Goal: Transaction & Acquisition: Purchase product/service

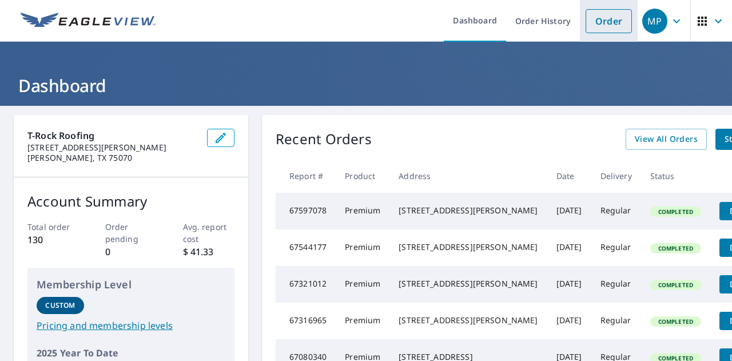
click at [612, 30] on link "Order" at bounding box center [608, 21] width 46 height 24
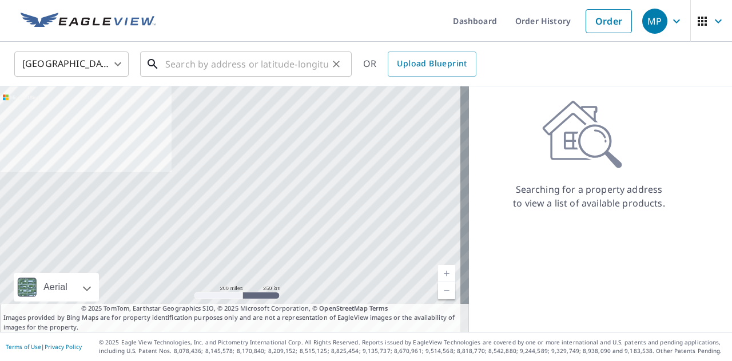
click at [215, 73] on input "text" at bounding box center [246, 64] width 163 height 32
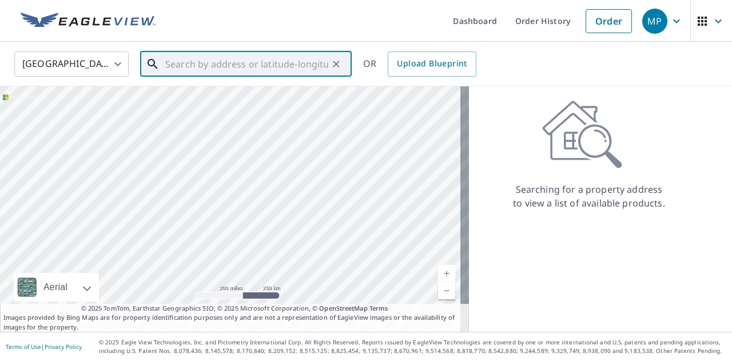
click at [215, 73] on input "text" at bounding box center [246, 64] width 163 height 32
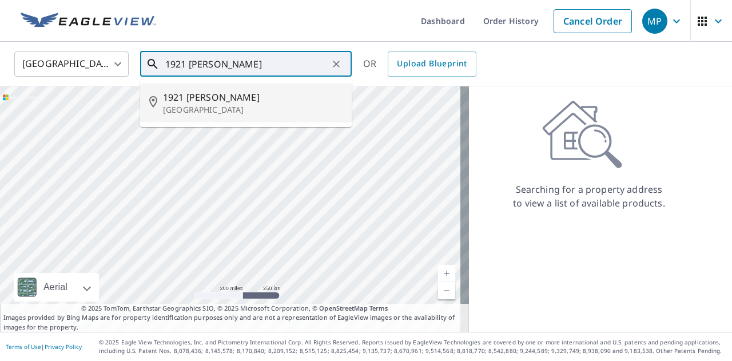
click at [206, 109] on p "[GEOGRAPHIC_DATA]" at bounding box center [252, 109] width 179 height 11
type input "[STREET_ADDRESS][PERSON_NAME]"
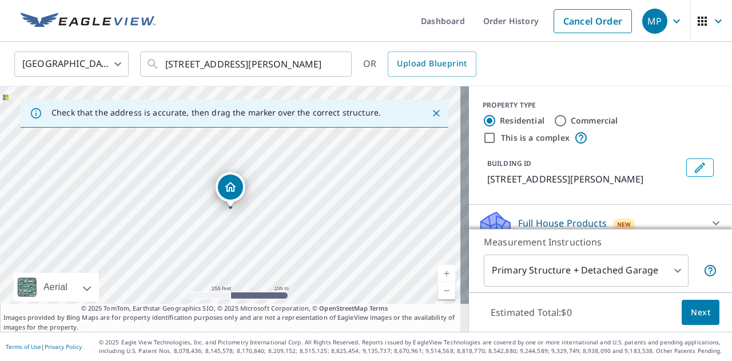
scroll to position [86, 0]
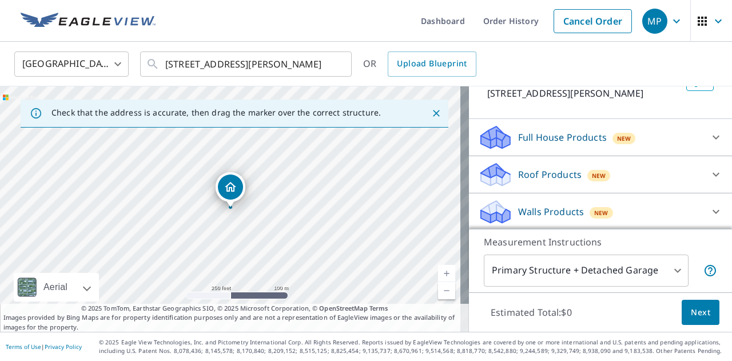
click at [502, 179] on icon at bounding box center [495, 174] width 34 height 27
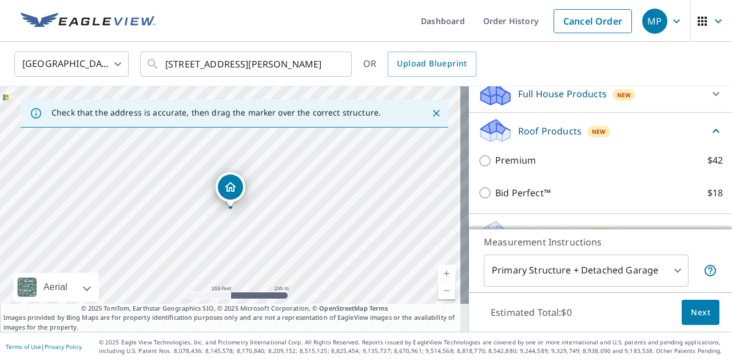
scroll to position [130, 0]
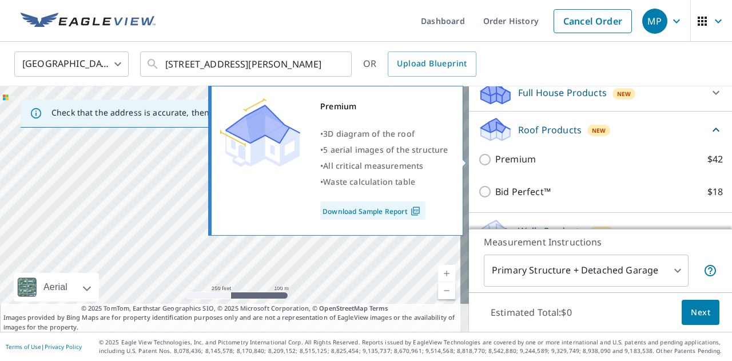
click at [509, 162] on p "Premium" at bounding box center [515, 159] width 41 height 14
click at [495, 162] on input "Premium $42" at bounding box center [486, 160] width 17 height 14
checkbox input "true"
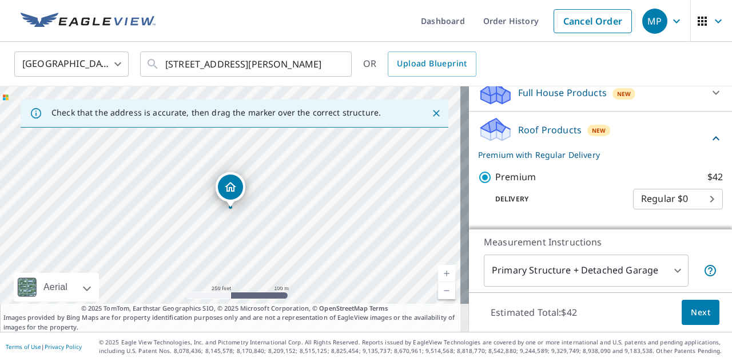
scroll to position [193, 0]
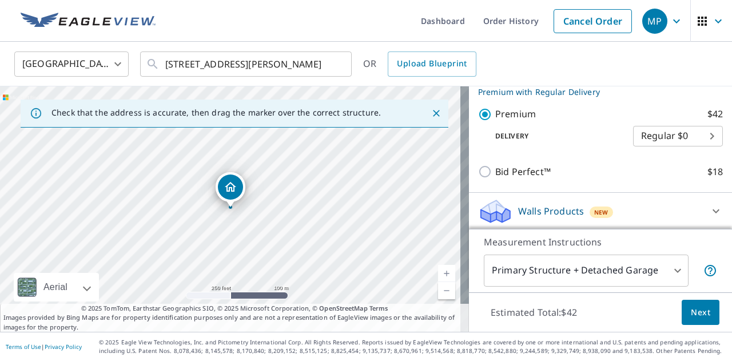
click at [702, 323] on button "Next" at bounding box center [700, 312] width 38 height 26
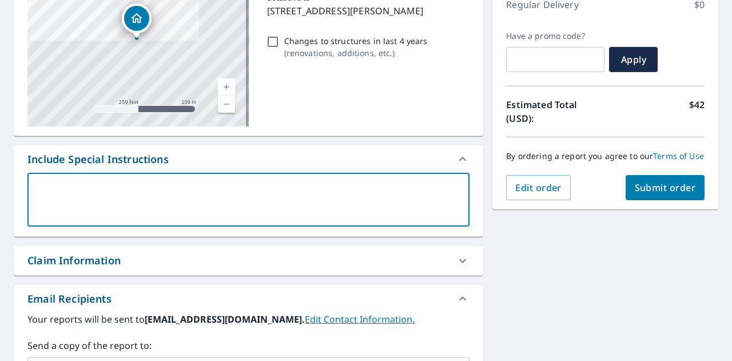
click at [334, 203] on textarea at bounding box center [248, 199] width 426 height 33
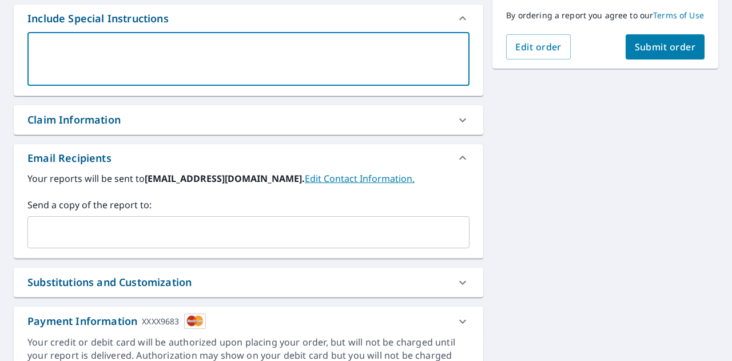
scroll to position [310, 0]
click at [276, 214] on div "Send a copy of the report to: ​" at bounding box center [248, 222] width 442 height 50
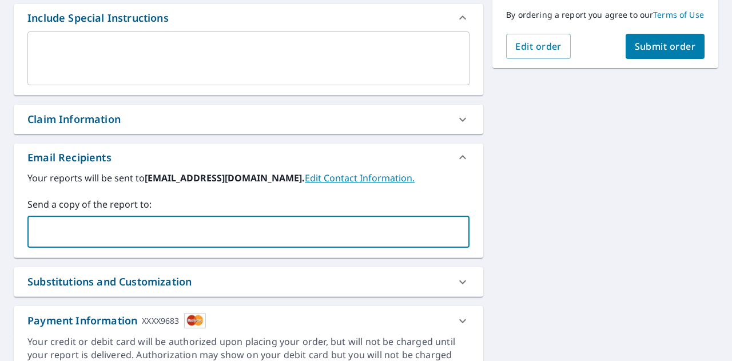
click at [269, 230] on input "text" at bounding box center [240, 232] width 414 height 22
type input "[EMAIL_ADDRESS][DOMAIN_NAME]"
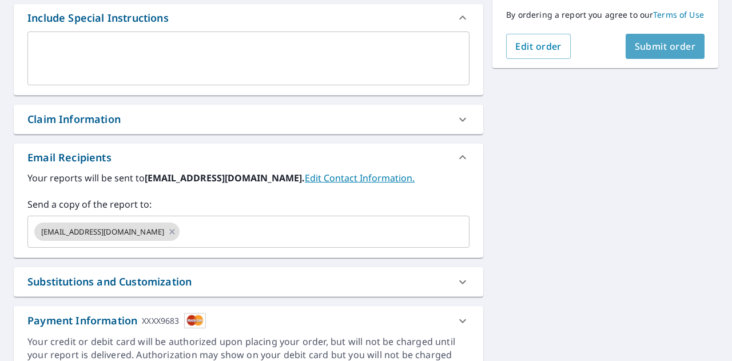
click at [673, 53] on span "Submit order" at bounding box center [664, 46] width 61 height 13
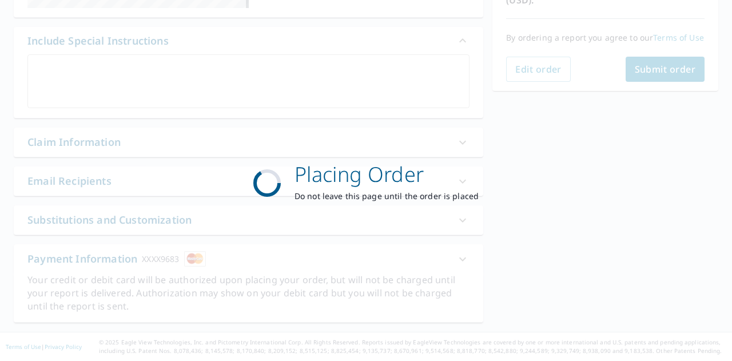
scroll to position [286, 0]
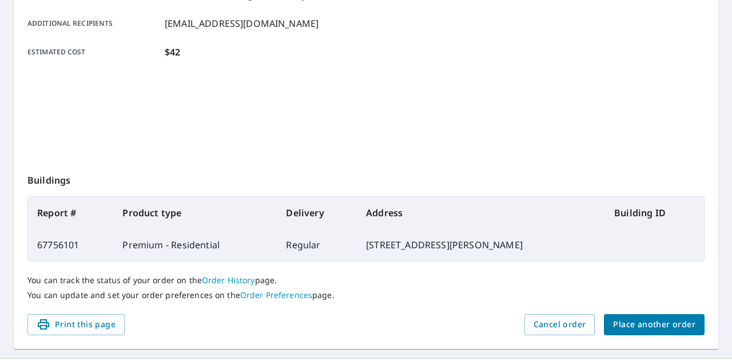
click at [676, 61] on div at bounding box center [538, 17] width 331 height 286
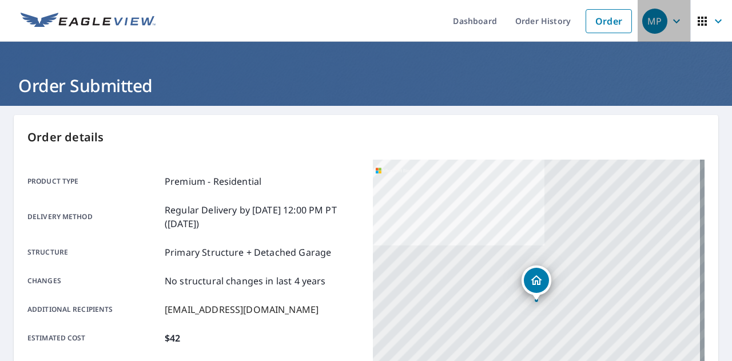
click at [655, 17] on div "MP" at bounding box center [654, 21] width 25 height 25
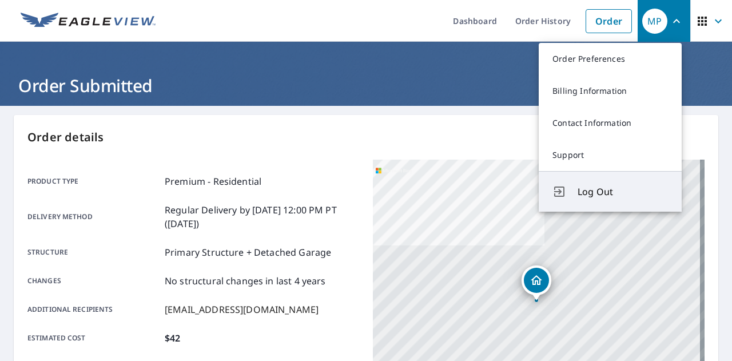
click at [653, 185] on span "Log Out" at bounding box center [622, 192] width 90 height 14
